Goal: Task Accomplishment & Management: Manage account settings

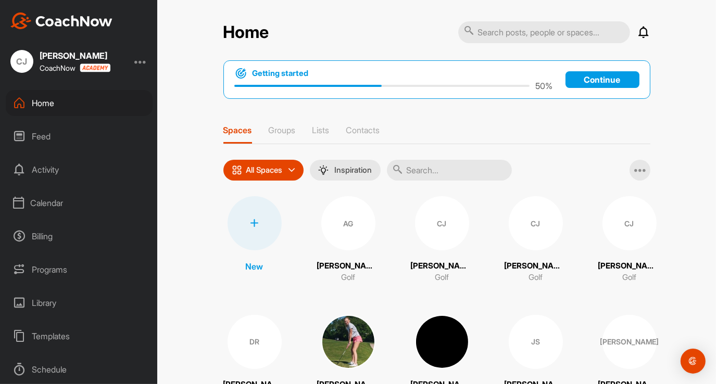
click at [45, 206] on div "Calendar" at bounding box center [79, 203] width 147 height 26
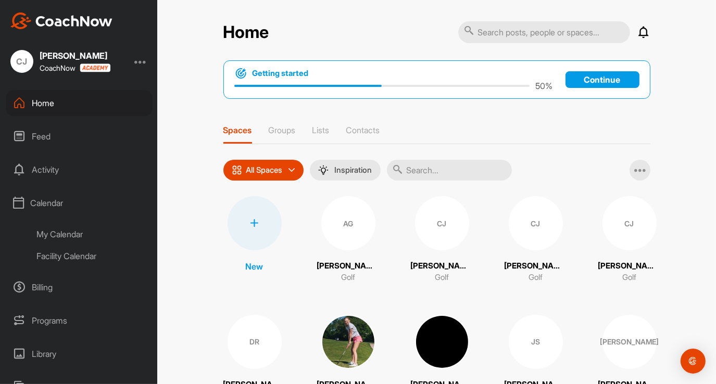
click at [55, 234] on div "My Calendar" at bounding box center [90, 234] width 123 height 22
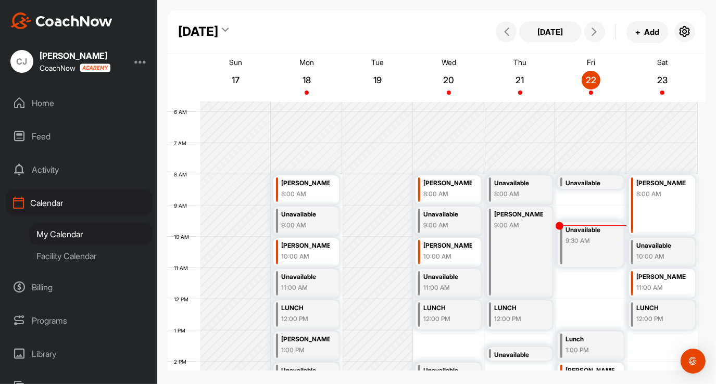
scroll to position [177, 0]
click at [590, 79] on p "22" at bounding box center [591, 80] width 19 height 10
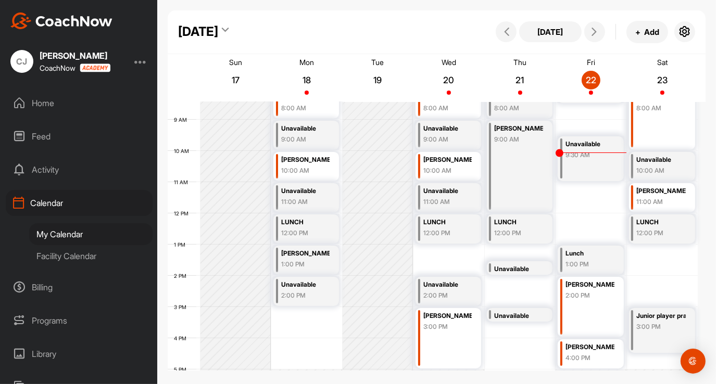
scroll to position [263, 0]
click at [661, 220] on div "LUNCH" at bounding box center [660, 223] width 49 height 12
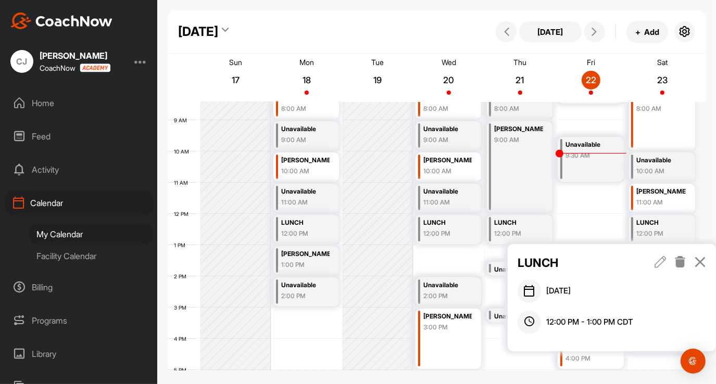
click at [682, 260] on icon at bounding box center [680, 261] width 12 height 11
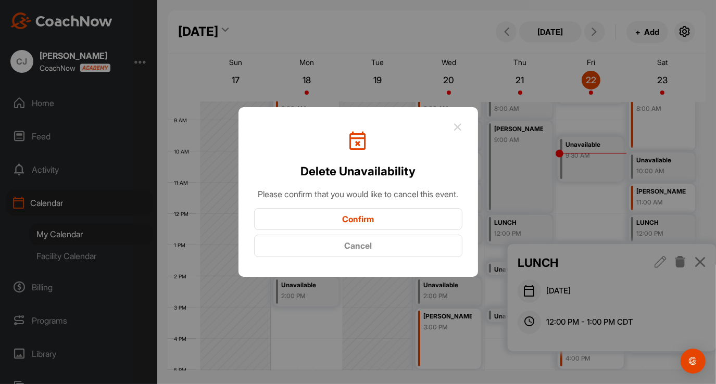
click at [449, 224] on button "Confirm" at bounding box center [358, 219] width 208 height 22
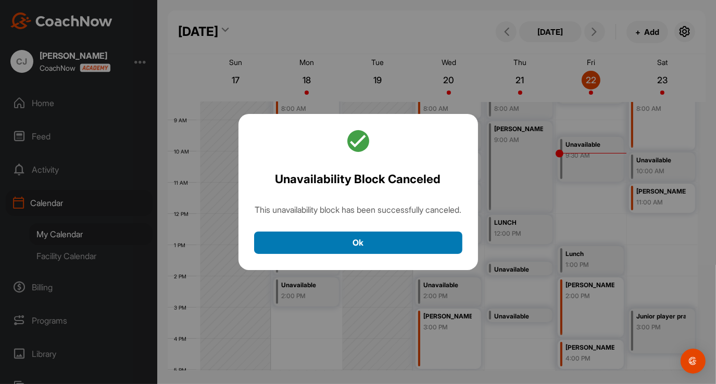
click at [420, 254] on button "Ok" at bounding box center [358, 243] width 208 height 22
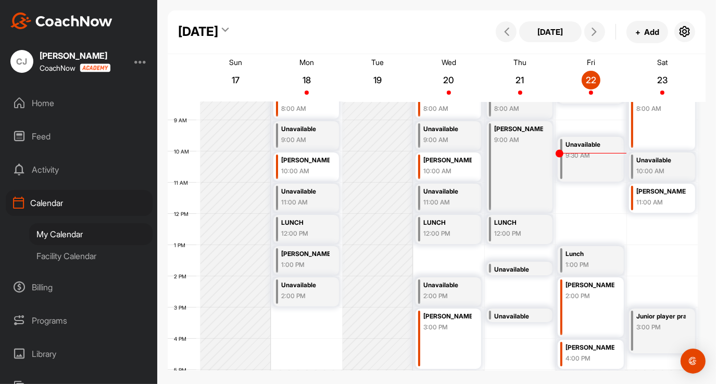
click at [644, 208] on div "[PERSON_NAME] 11:00 AM" at bounding box center [660, 197] width 49 height 23
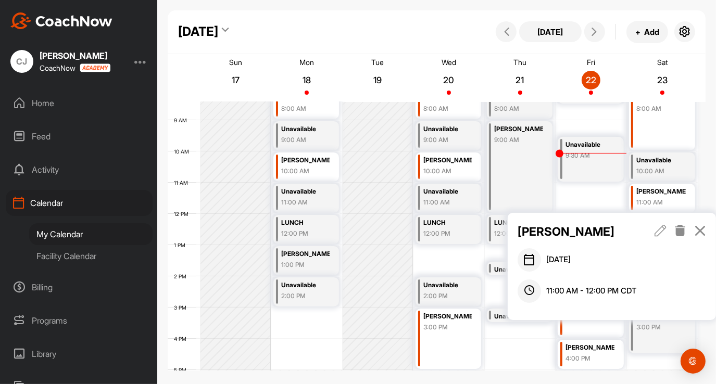
click at [657, 233] on icon at bounding box center [660, 230] width 12 height 11
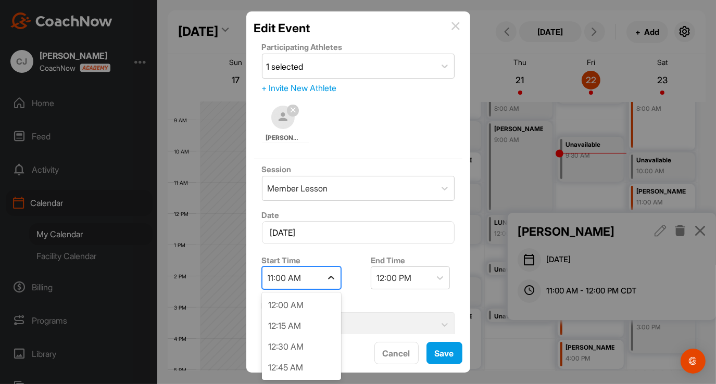
click at [334, 279] on icon at bounding box center [331, 278] width 10 height 10
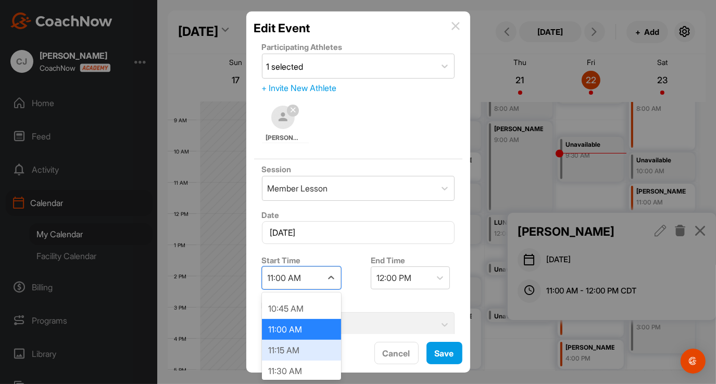
scroll to position [977, 0]
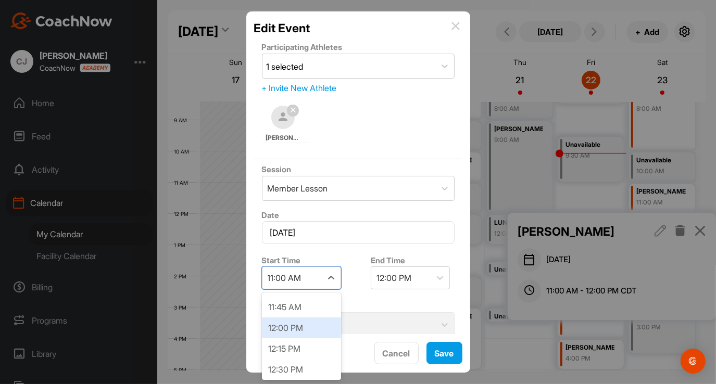
click at [296, 323] on div "12:00 PM" at bounding box center [301, 328] width 79 height 21
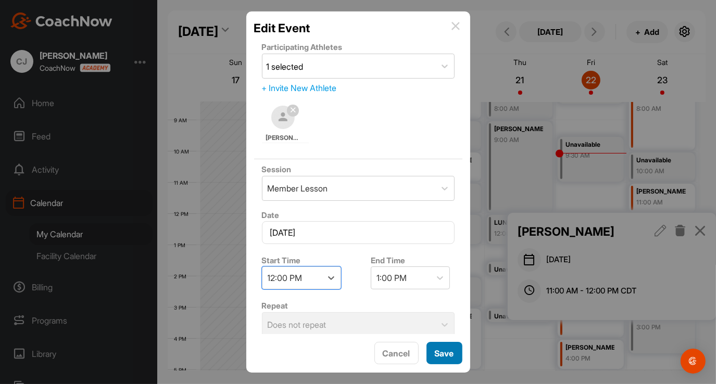
click at [433, 352] on button "Save" at bounding box center [444, 353] width 36 height 22
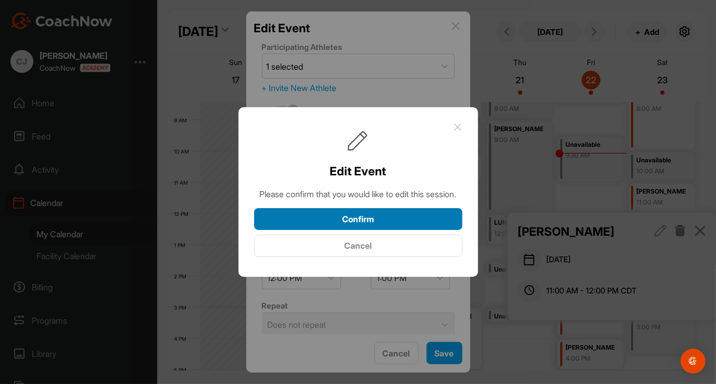
click at [405, 224] on button "Confirm" at bounding box center [358, 219] width 208 height 22
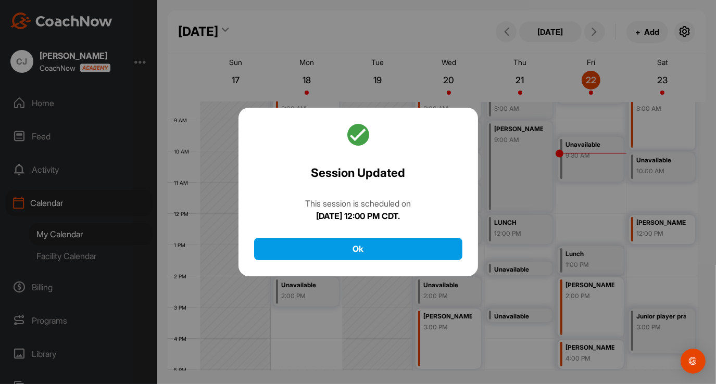
click at [399, 237] on div "Session Updated This session is scheduled on [DATE] 12:00 PM CDT. Ok" at bounding box center [357, 192] width 239 height 169
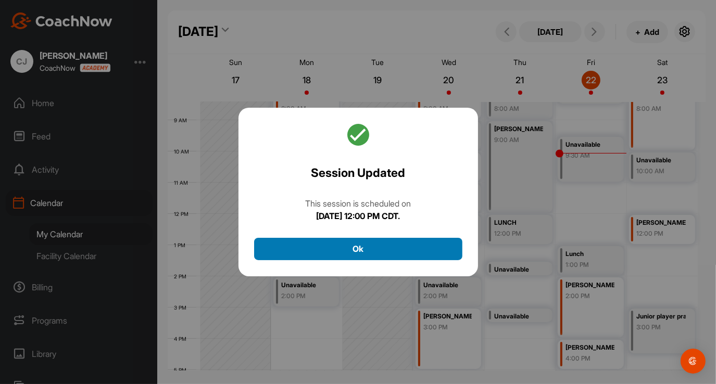
click at [391, 249] on button "Ok" at bounding box center [358, 249] width 208 height 22
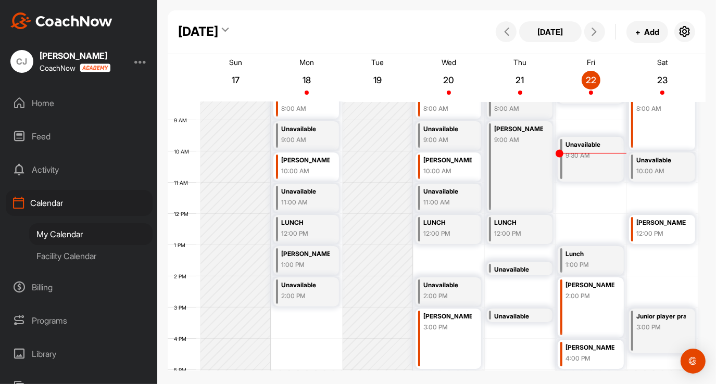
click at [655, 158] on div "Unavailable" at bounding box center [660, 161] width 49 height 12
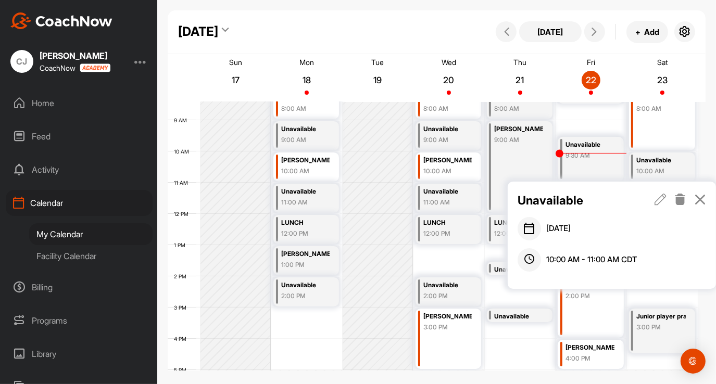
click at [662, 197] on icon at bounding box center [660, 199] width 12 height 11
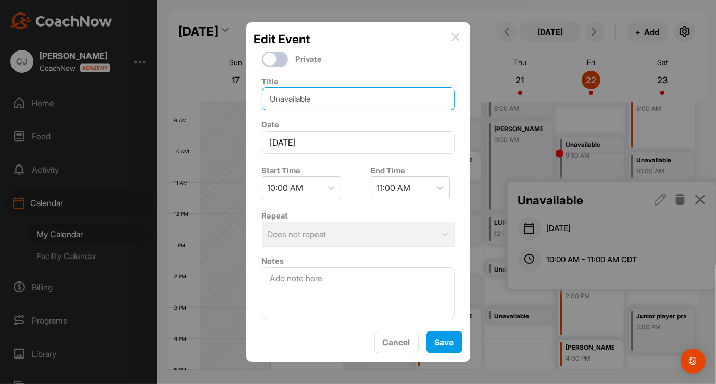
click at [327, 97] on input "Unavailable" at bounding box center [358, 98] width 193 height 23
type input "U"
type input "l"
type input "[DEMOGRAPHIC_DATA] Op 36"
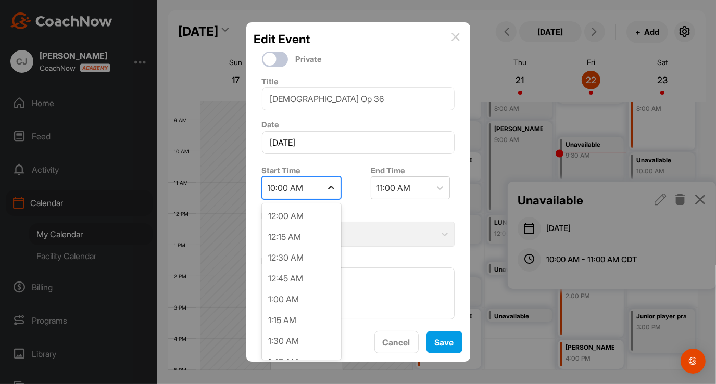
click at [332, 191] on icon at bounding box center [331, 188] width 10 height 10
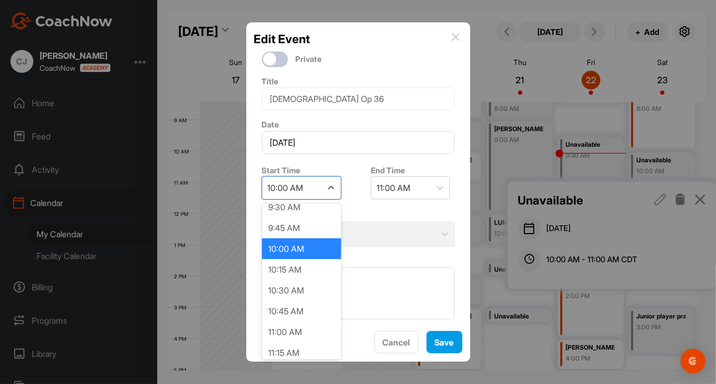
scroll to position [801, 0]
click at [282, 328] on div "11:00 AM" at bounding box center [301, 331] width 79 height 21
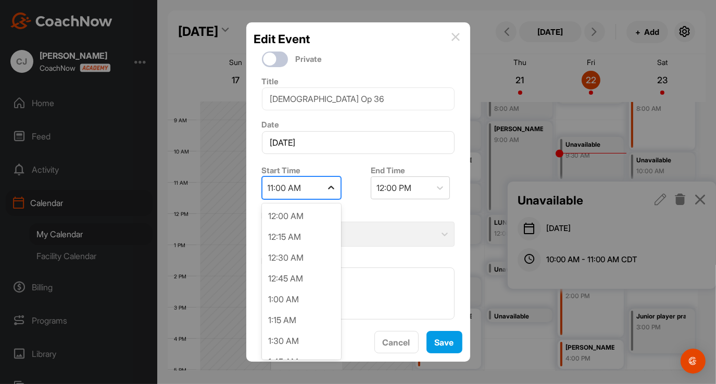
click at [329, 188] on icon at bounding box center [331, 188] width 10 height 10
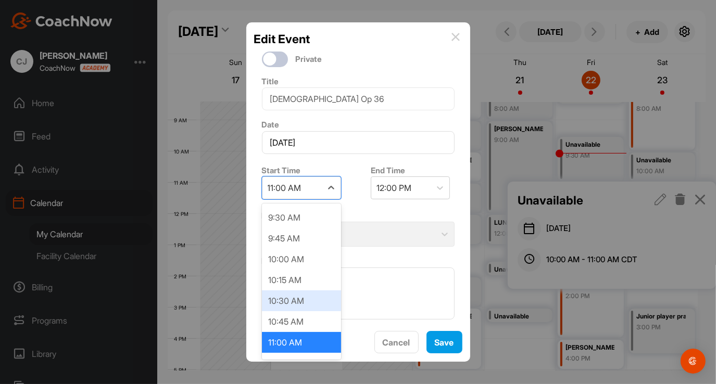
click at [304, 292] on div "10:30 AM" at bounding box center [301, 300] width 79 height 21
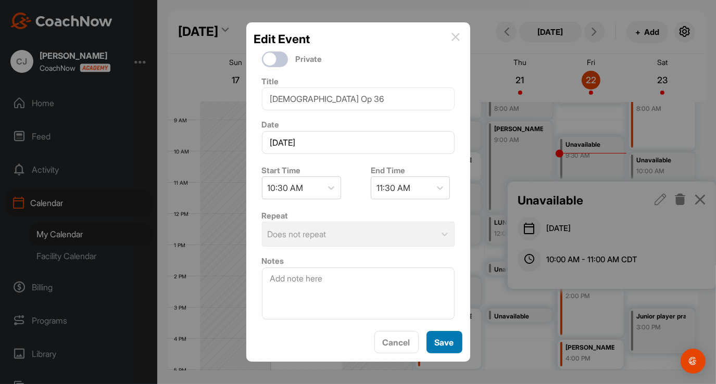
click at [428, 344] on button "Save" at bounding box center [444, 342] width 36 height 22
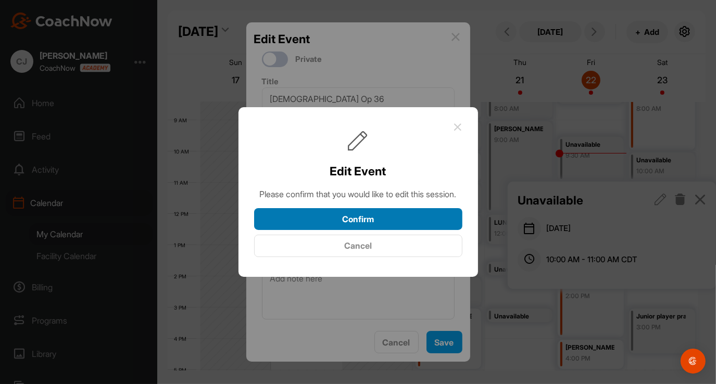
click at [402, 223] on button "Confirm" at bounding box center [358, 219] width 208 height 22
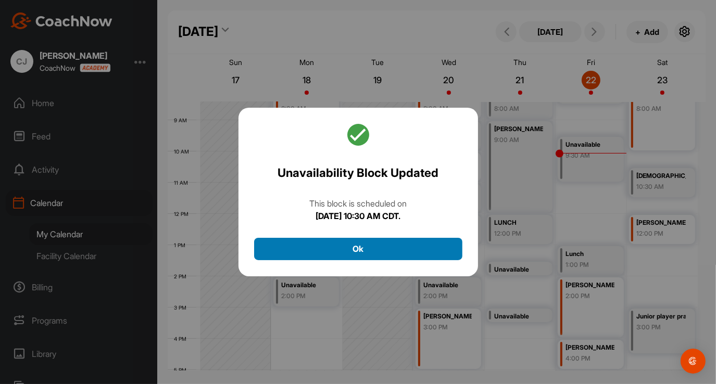
click at [374, 255] on button "Ok" at bounding box center [358, 249] width 208 height 22
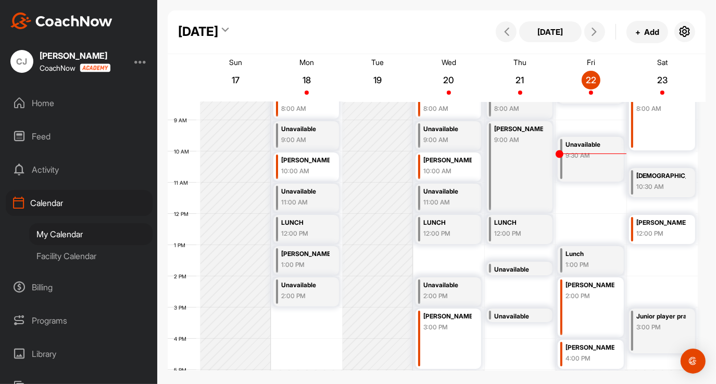
click at [658, 169] on div "[DEMOGRAPHIC_DATA] Op 36 10:30 AM" at bounding box center [662, 182] width 66 height 29
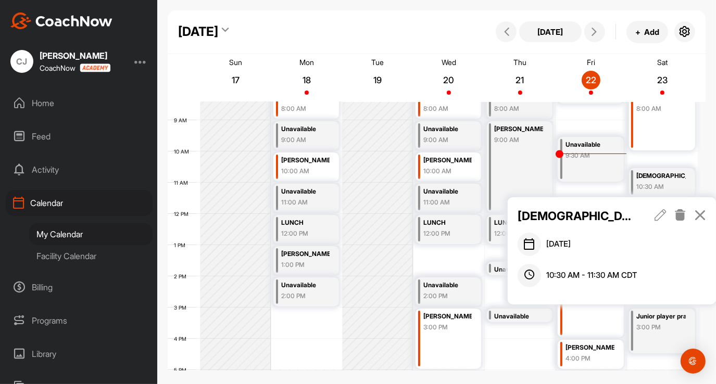
click at [660, 213] on icon at bounding box center [660, 214] width 12 height 11
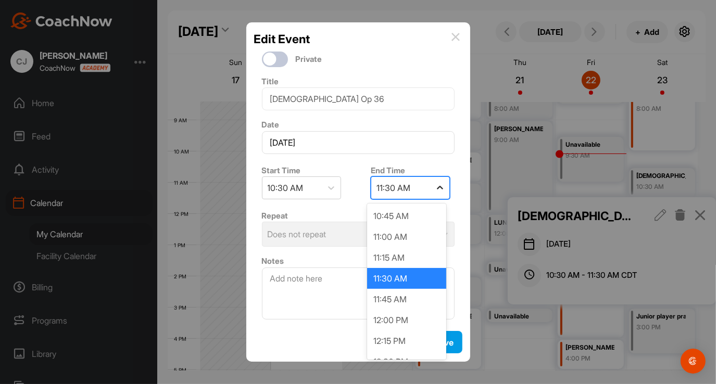
click at [440, 193] on div at bounding box center [440, 188] width 19 height 19
click at [387, 318] on div "12:00 PM" at bounding box center [406, 320] width 79 height 21
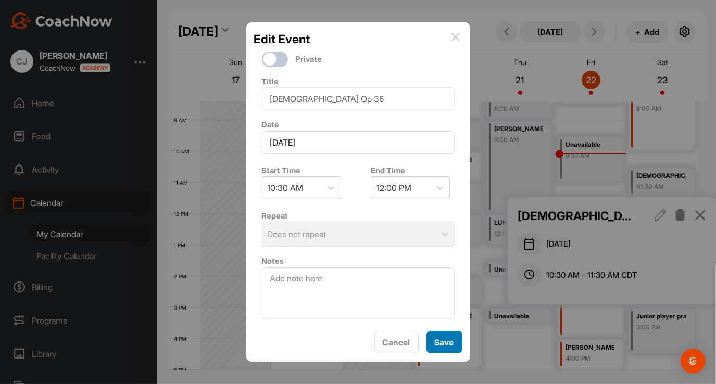
click at [435, 336] on button "Save" at bounding box center [444, 342] width 36 height 22
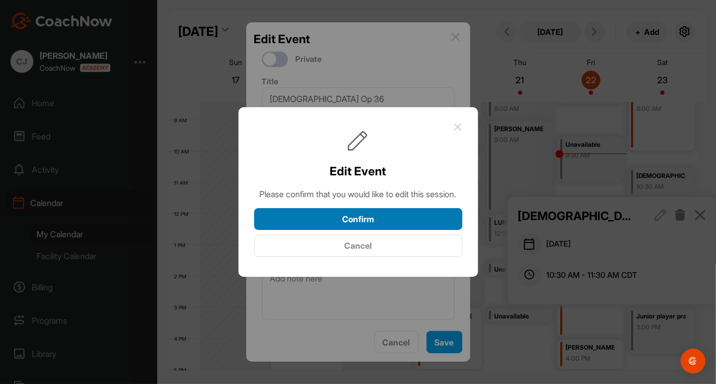
click at [407, 216] on button "Confirm" at bounding box center [358, 219] width 208 height 22
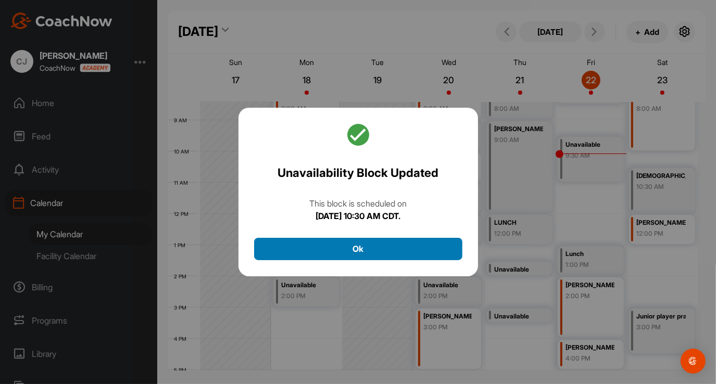
click at [430, 245] on button "Ok" at bounding box center [358, 249] width 208 height 22
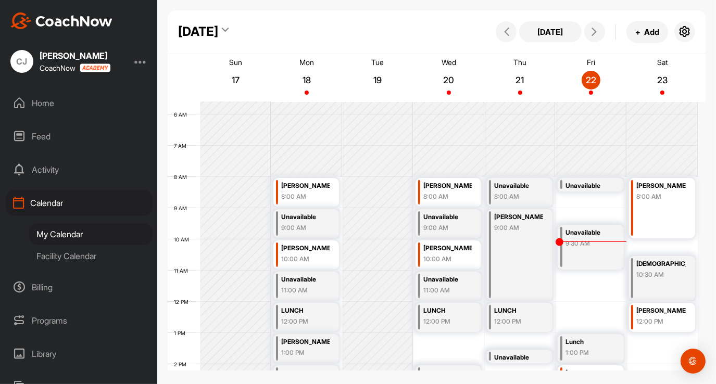
scroll to position [175, 0]
click at [652, 243] on div "12 AM 1 AM 2 AM 3 AM 4 AM 5 AM 6 AM 7 AM 8 AM 9 AM 10 AM 11 AM 12 PM 1 PM 2 PM …" at bounding box center [433, 302] width 530 height 750
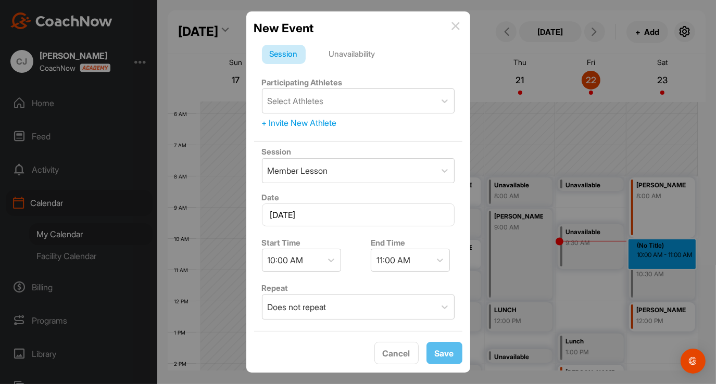
click at [376, 53] on div "Unavailability" at bounding box center [352, 55] width 62 height 20
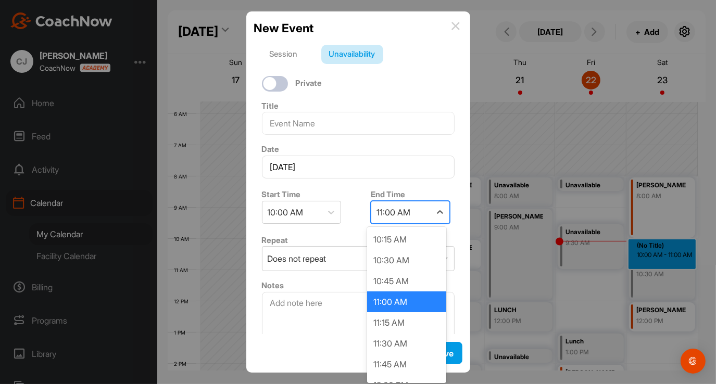
click at [416, 216] on div "11:00 AM" at bounding box center [400, 212] width 59 height 22
click at [399, 261] on div "10:30 AM" at bounding box center [406, 260] width 79 height 21
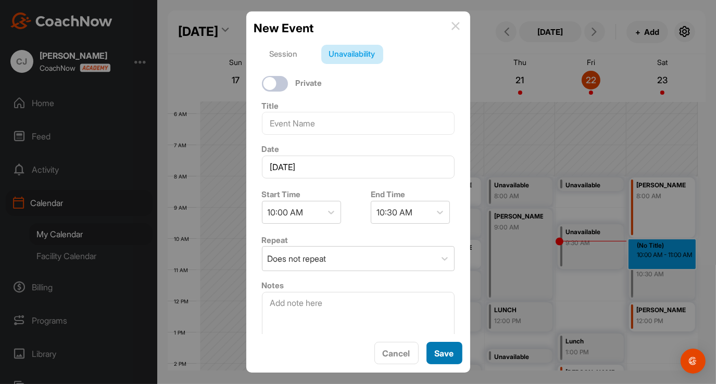
click at [433, 358] on button "Save" at bounding box center [444, 353] width 36 height 22
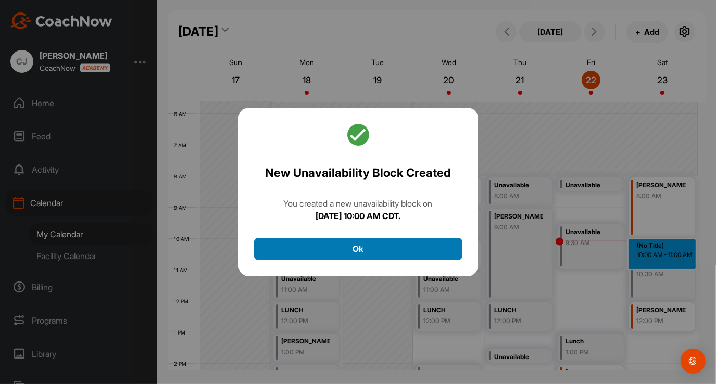
click at [419, 258] on button "Ok" at bounding box center [358, 249] width 208 height 22
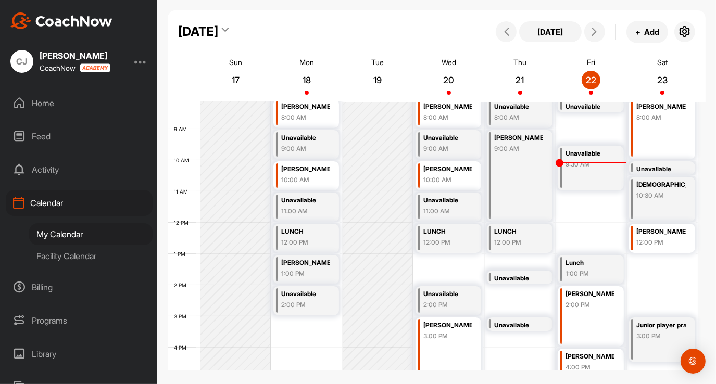
scroll to position [270, 0]
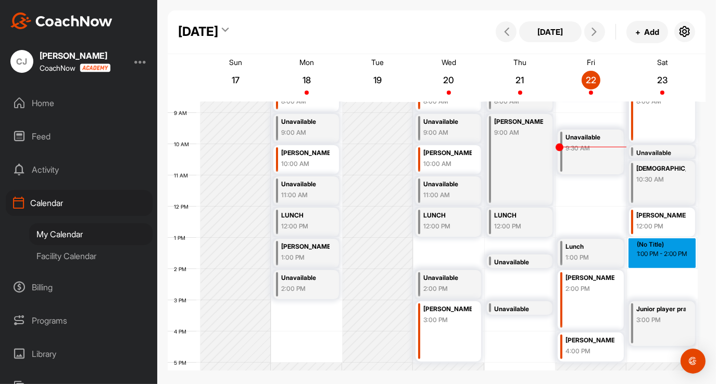
click at [651, 255] on div "12 AM 1 AM 2 AM 3 AM 4 AM 5 AM 6 AM 7 AM 8 AM 9 AM 10 AM 11 AM 12 PM 1 PM 2 PM …" at bounding box center [433, 207] width 530 height 750
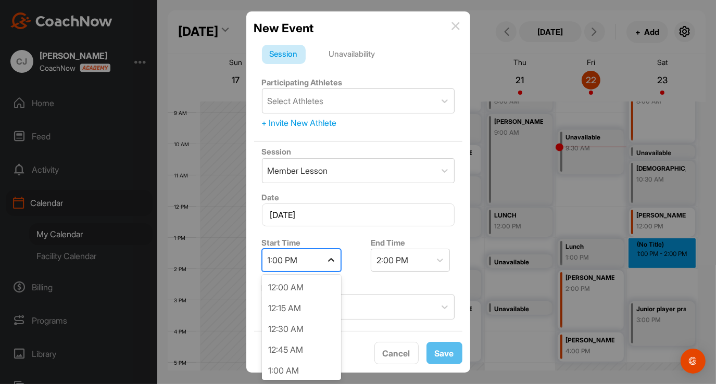
scroll to position [956, 0]
click at [330, 260] on icon at bounding box center [331, 260] width 10 height 10
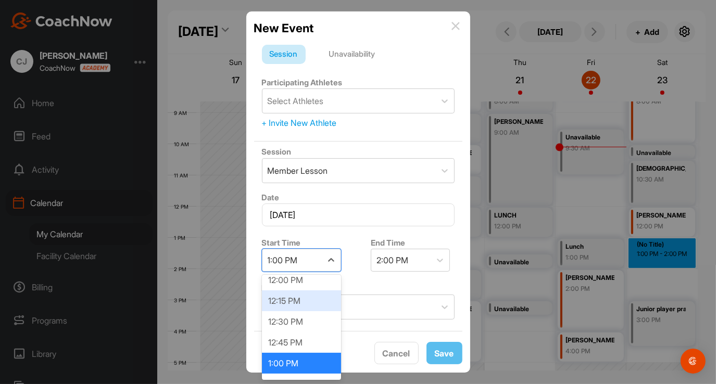
scroll to position [1060, 0]
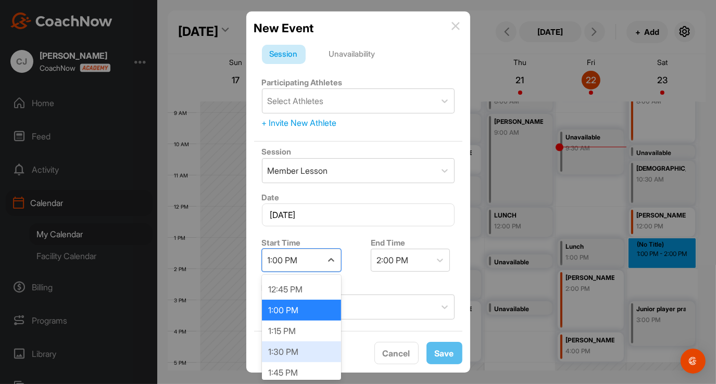
click at [283, 352] on div "1:30 PM" at bounding box center [301, 352] width 79 height 21
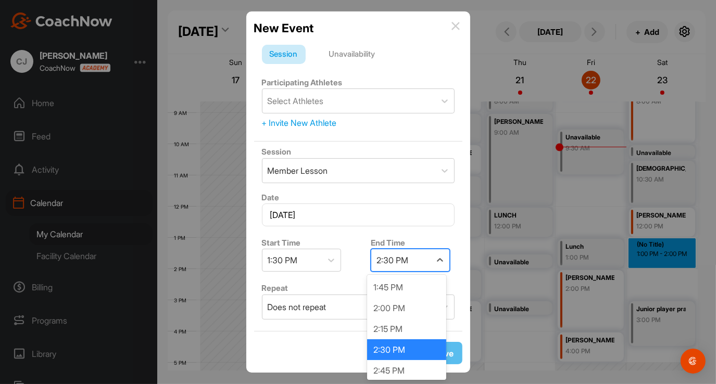
click at [393, 266] on div "2:30 PM" at bounding box center [400, 260] width 59 height 22
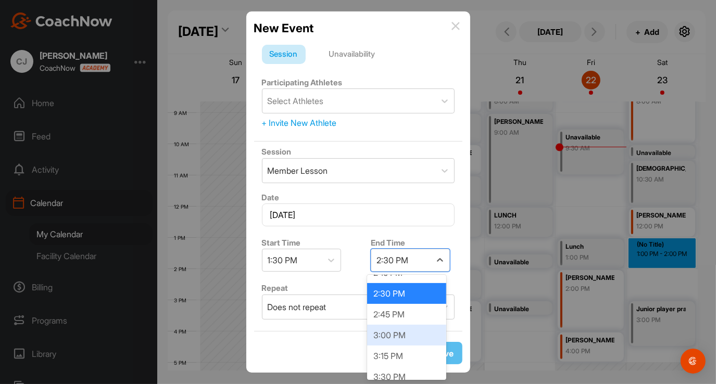
click at [378, 328] on div "3:00 PM" at bounding box center [406, 335] width 79 height 21
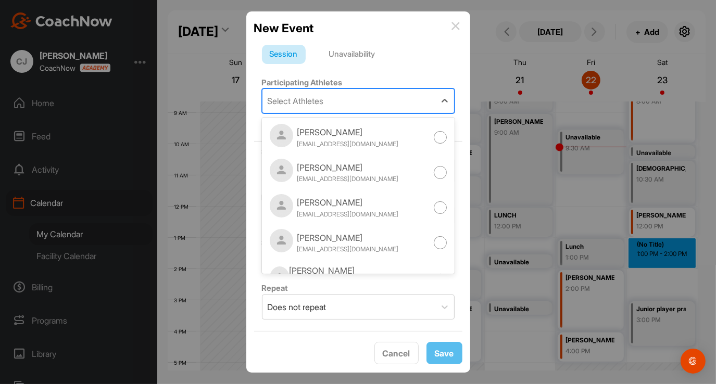
click at [343, 104] on div "Select Athletes" at bounding box center [348, 101] width 173 height 24
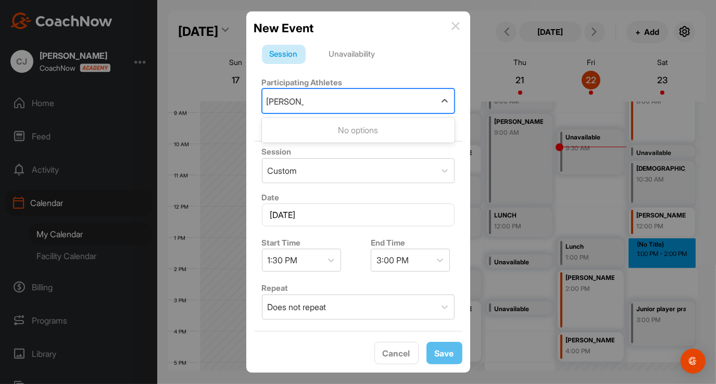
type input "[PERSON_NAME]"
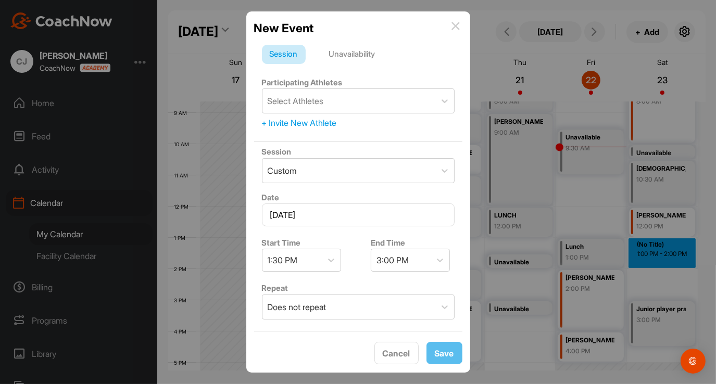
click at [356, 56] on div "Unavailability" at bounding box center [352, 55] width 62 height 20
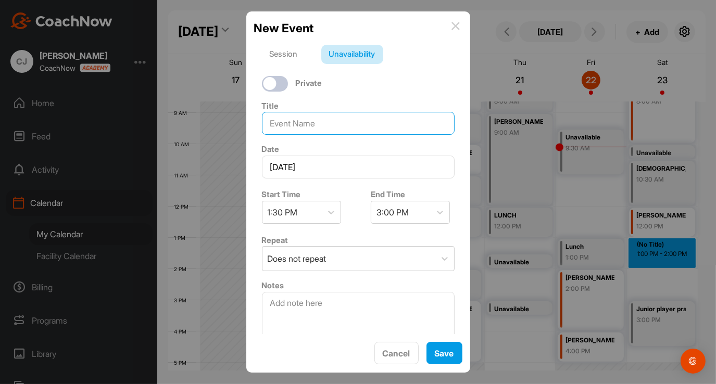
click at [339, 114] on input at bounding box center [358, 123] width 193 height 23
type input "[PERSON_NAME]"
click at [446, 355] on button "Save" at bounding box center [444, 353] width 36 height 22
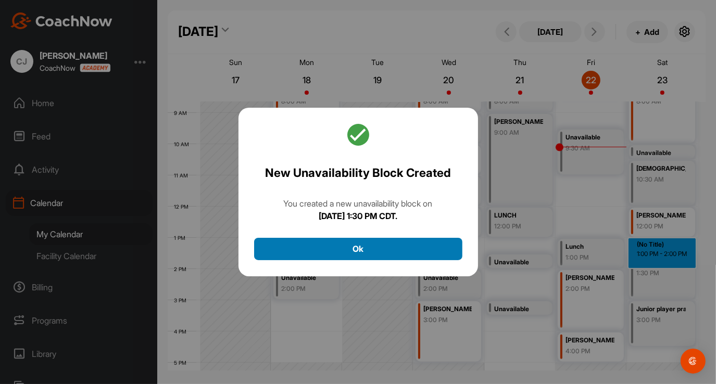
click at [368, 249] on button "Ok" at bounding box center [358, 249] width 208 height 22
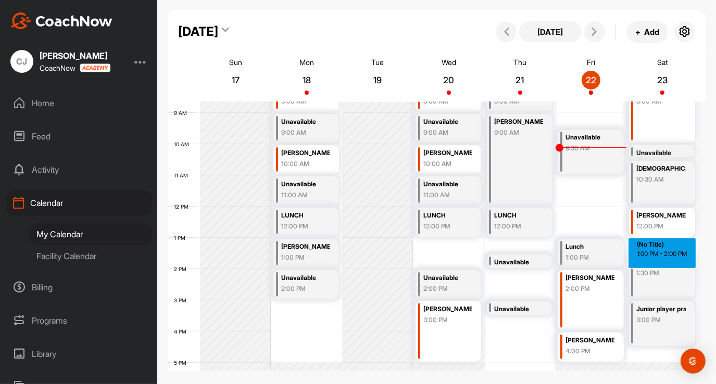
click at [653, 244] on div "12 AM 1 AM 2 AM 3 AM 4 AM 5 AM 6 AM 7 AM 8 AM 9 AM 10 AM 11 AM 12 PM 1 PM 2 PM …" at bounding box center [433, 207] width 530 height 750
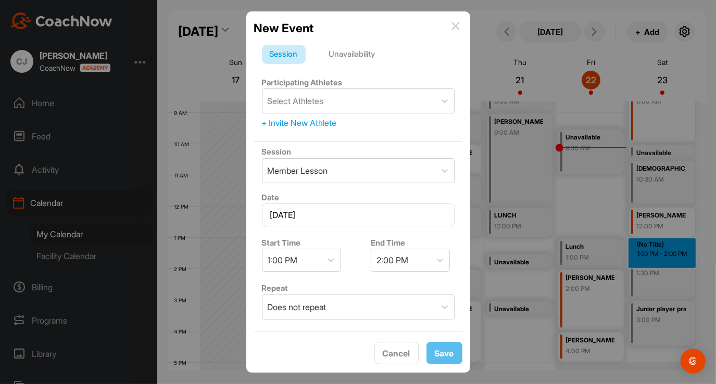
click at [370, 56] on div "Unavailability" at bounding box center [352, 55] width 62 height 20
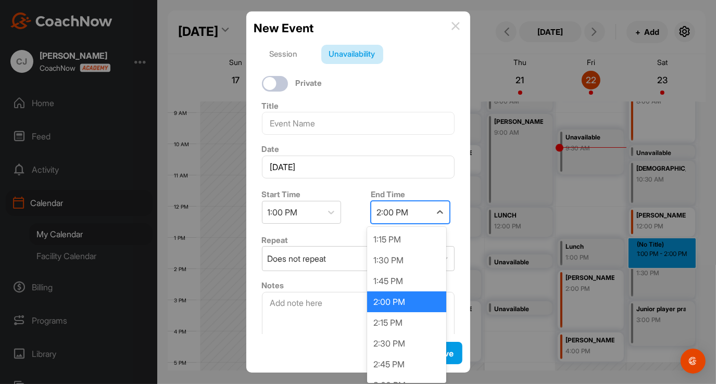
click at [395, 218] on div "2:00 PM" at bounding box center [400, 212] width 59 height 22
click at [390, 262] on div "1:30 PM" at bounding box center [406, 260] width 79 height 21
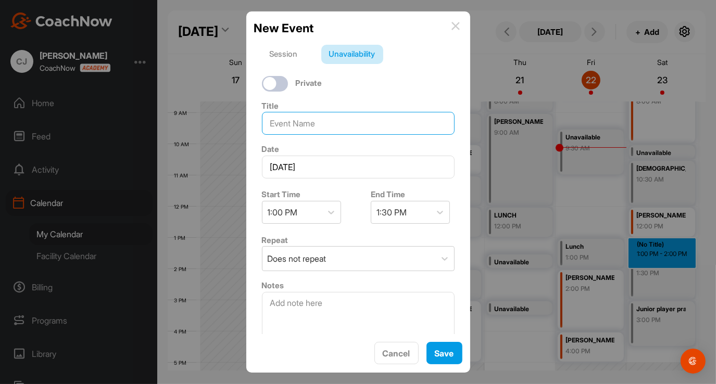
click at [311, 124] on input at bounding box center [358, 123] width 193 height 23
type input "LUNCH"
click at [437, 344] on button "Save" at bounding box center [444, 353] width 36 height 22
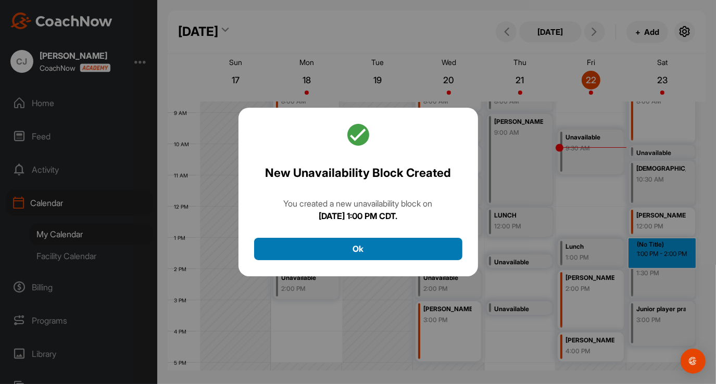
click at [421, 253] on button "Ok" at bounding box center [358, 249] width 208 height 22
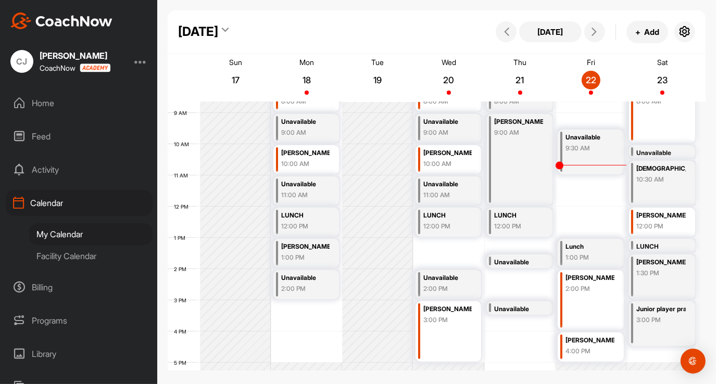
click at [496, 378] on div "[DATE] [DATE] + Add Sun 17 Mon 18 Tue 19 Wed 20 Thu 21 Fri 22 Sat 23 12 AM 1 AM…" at bounding box center [436, 192] width 559 height 384
